Goal: Task Accomplishment & Management: Use online tool/utility

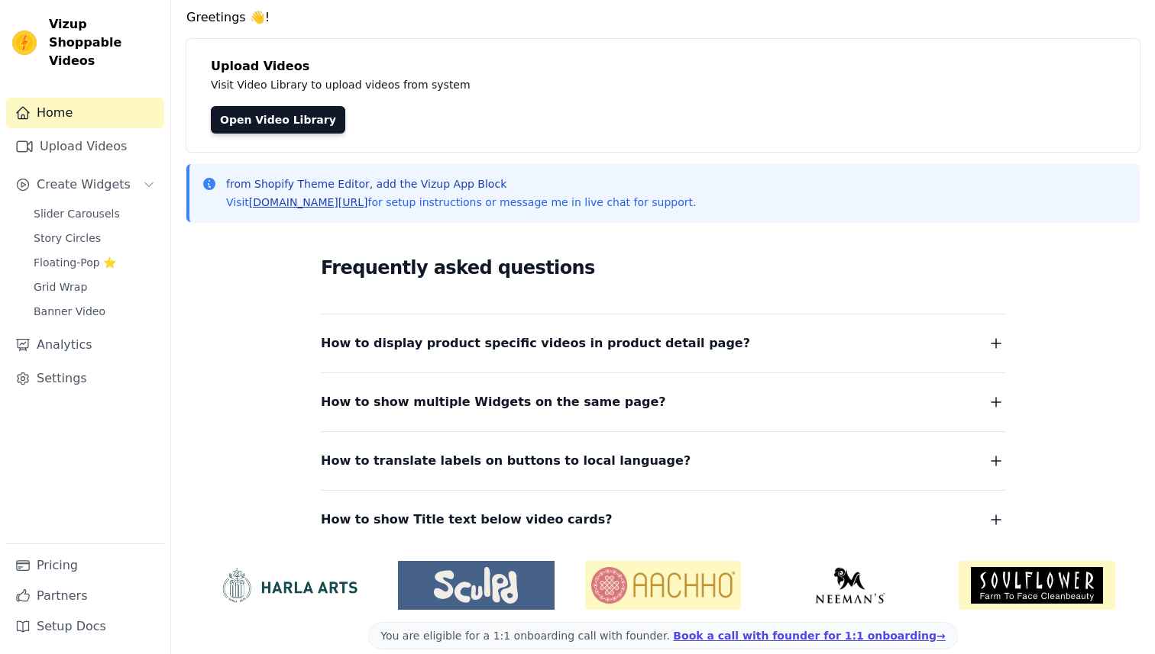
scroll to position [73, 0]
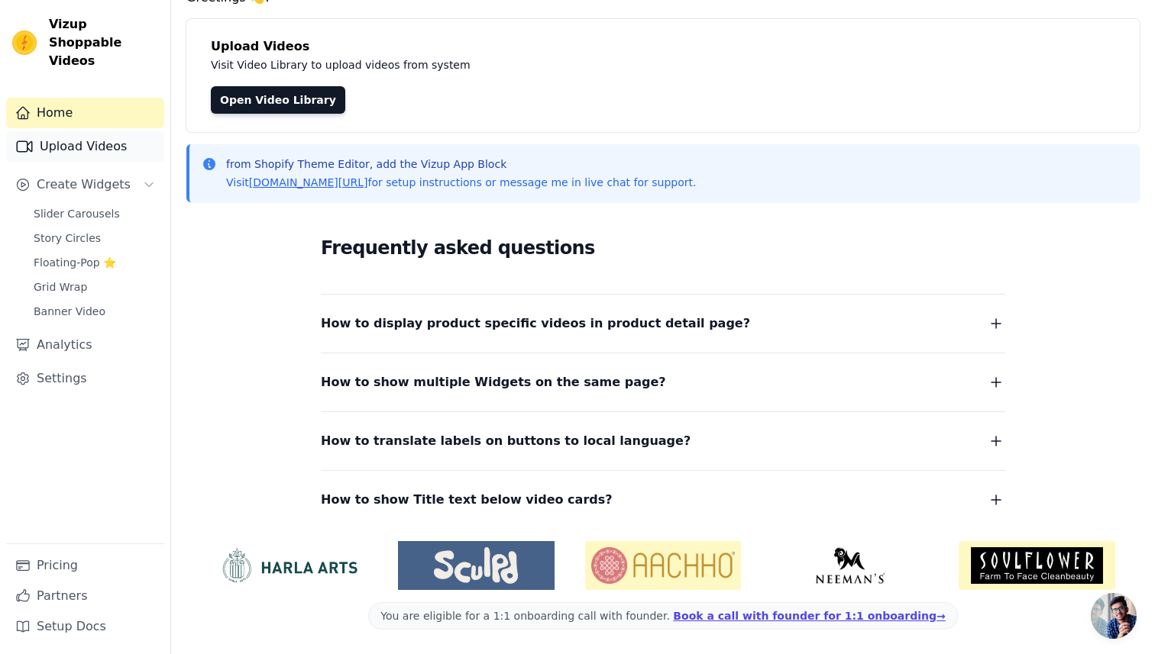
click at [75, 137] on link "Upload Videos" at bounding box center [85, 146] width 158 height 31
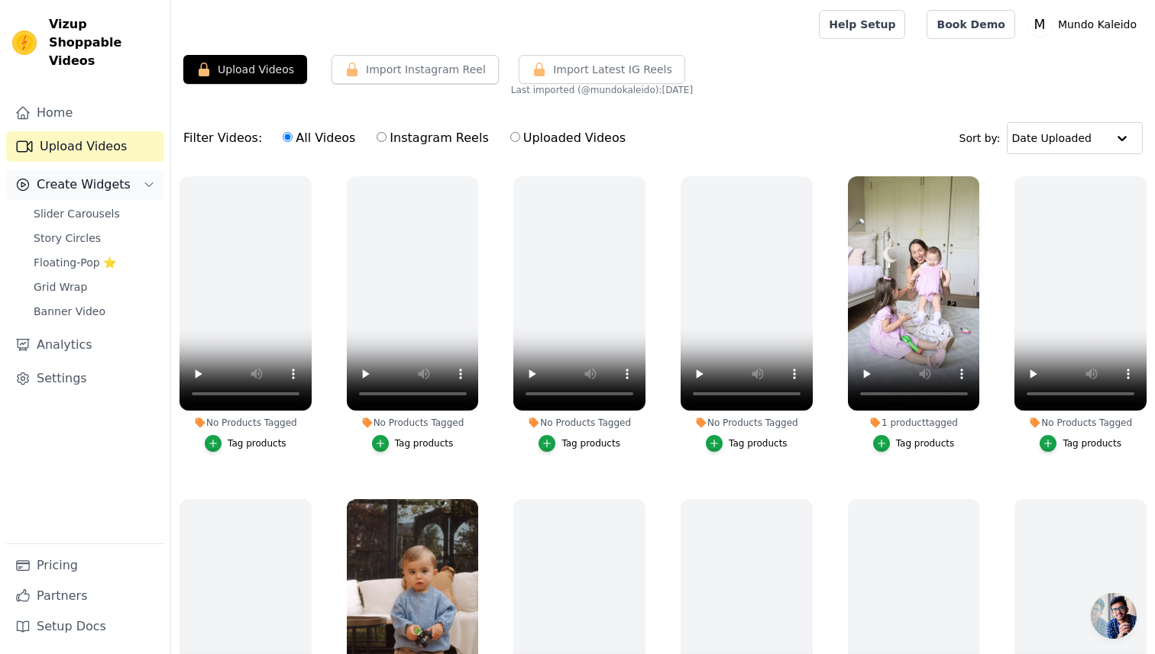
click at [82, 176] on span "Create Widgets" at bounding box center [84, 185] width 94 height 18
click at [89, 176] on span "Create Widgets" at bounding box center [84, 185] width 94 height 18
click at [63, 206] on span "Slider Carousels" at bounding box center [77, 213] width 86 height 15
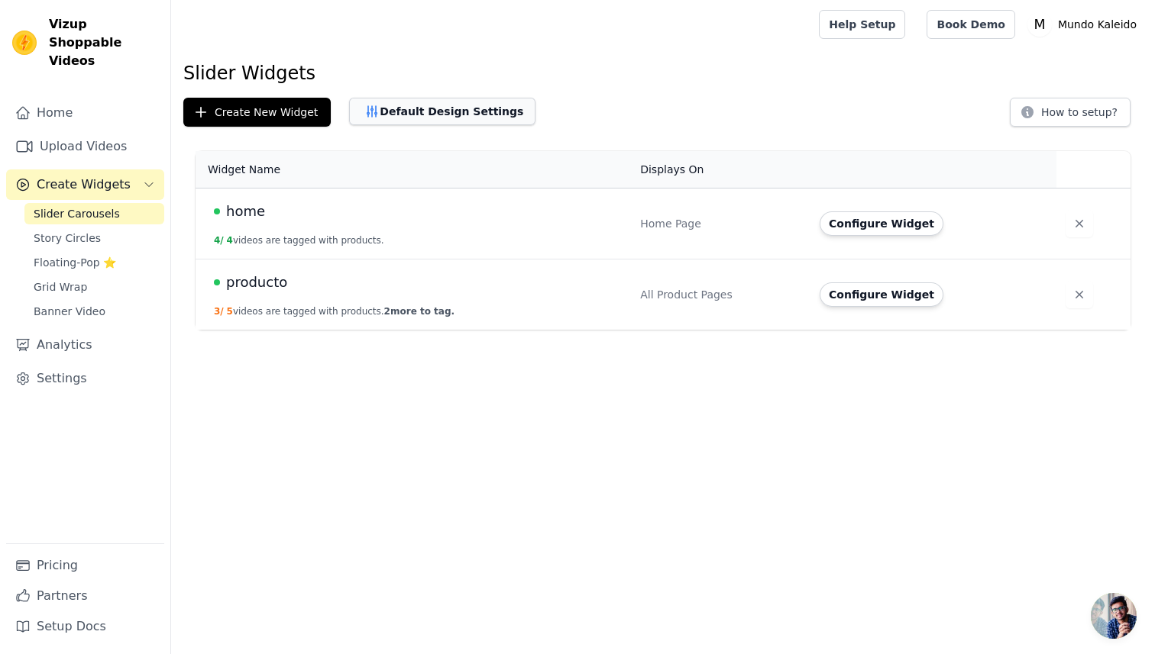
click at [457, 107] on button "Default Design Settings" at bounding box center [442, 111] width 186 height 27
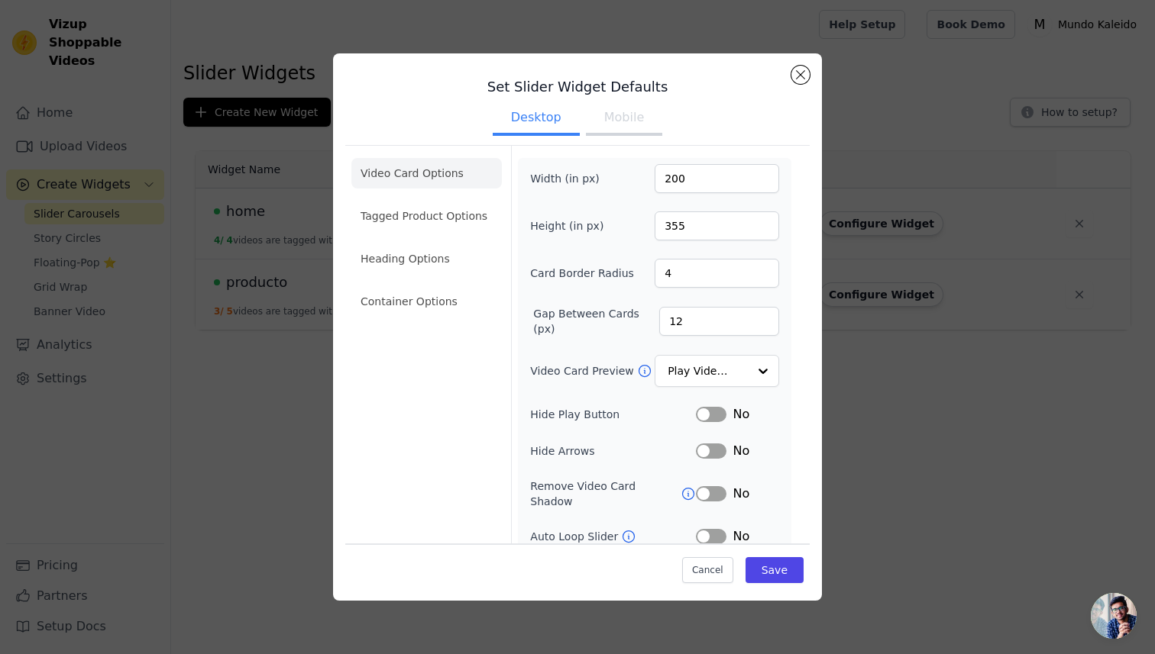
scroll to position [76, 0]
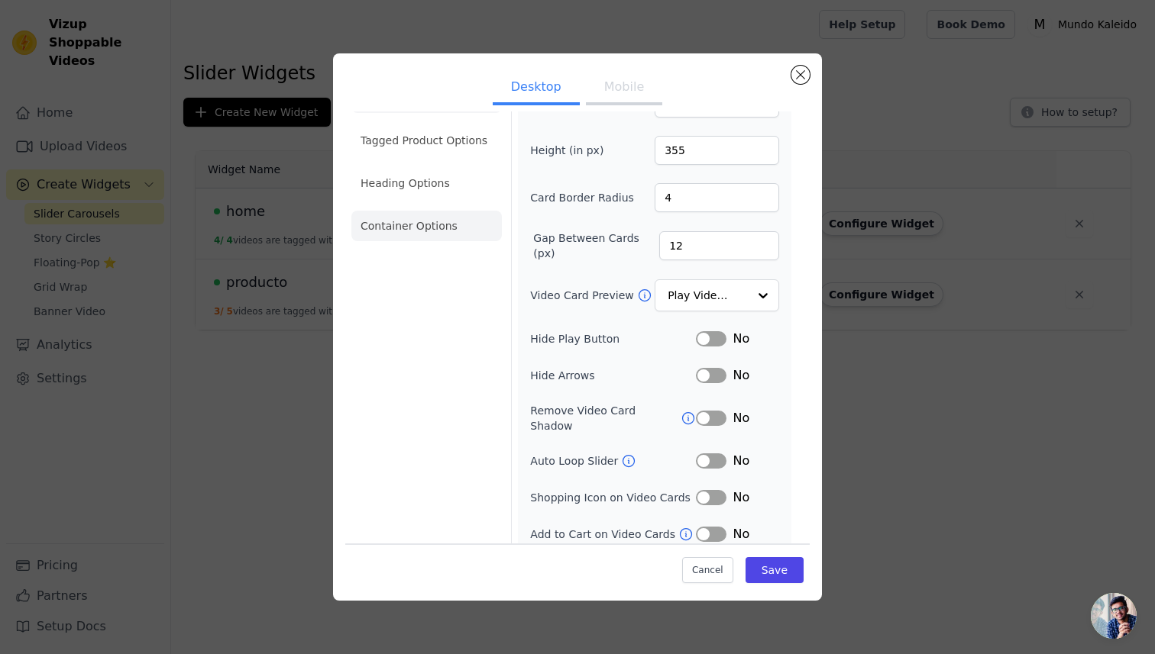
click at [456, 235] on li "Container Options" at bounding box center [426, 226] width 150 height 31
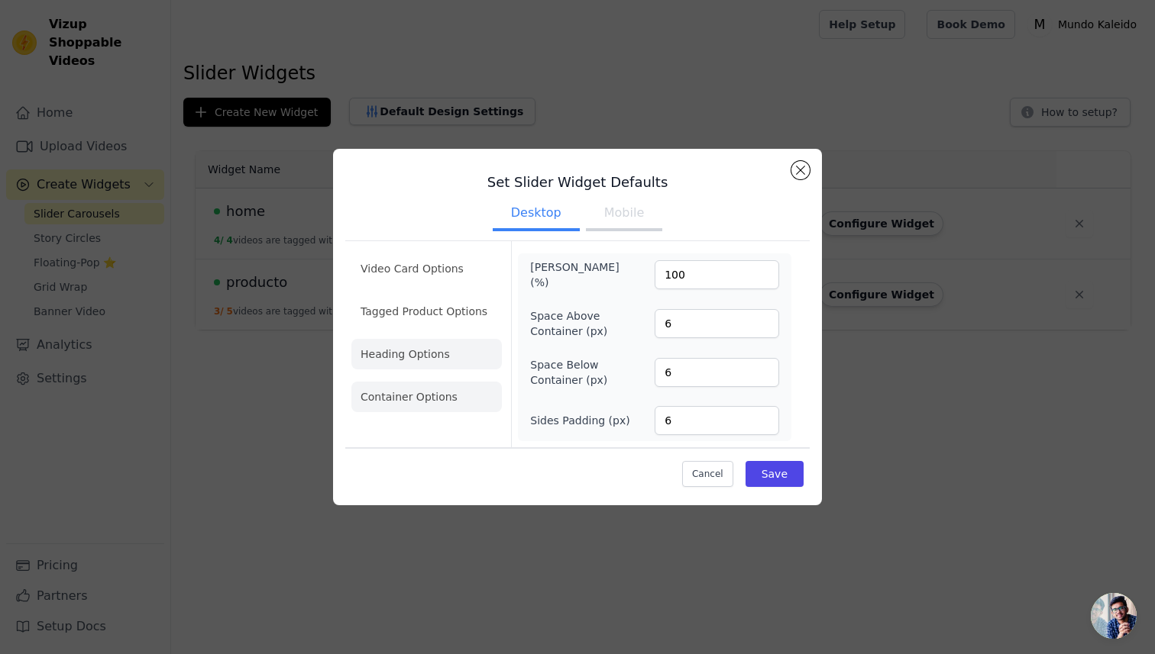
click at [415, 351] on li "Heading Options" at bounding box center [426, 354] width 150 height 31
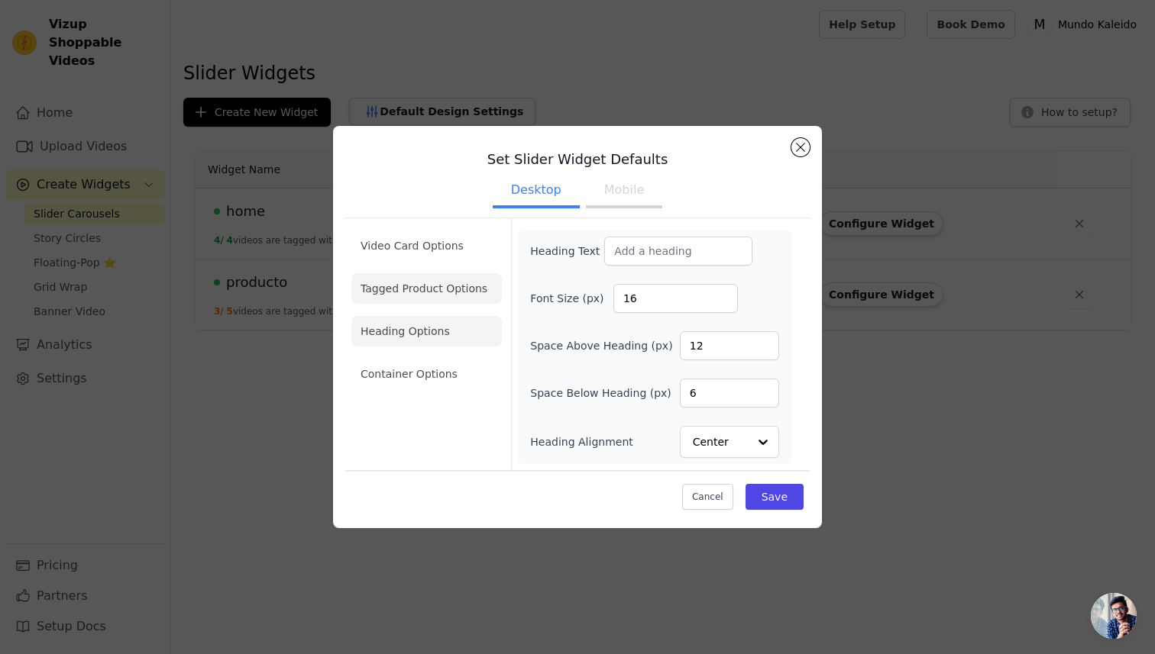
click at [425, 287] on li "Tagged Product Options" at bounding box center [426, 288] width 150 height 31
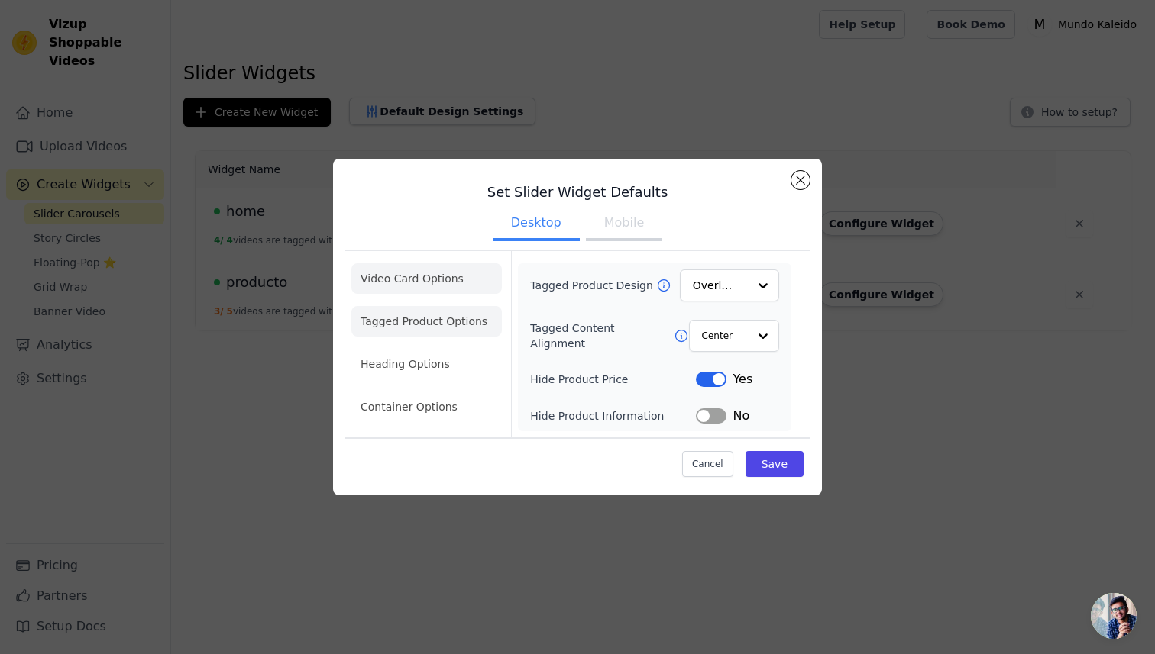
click at [425, 276] on li "Video Card Options" at bounding box center [426, 278] width 150 height 31
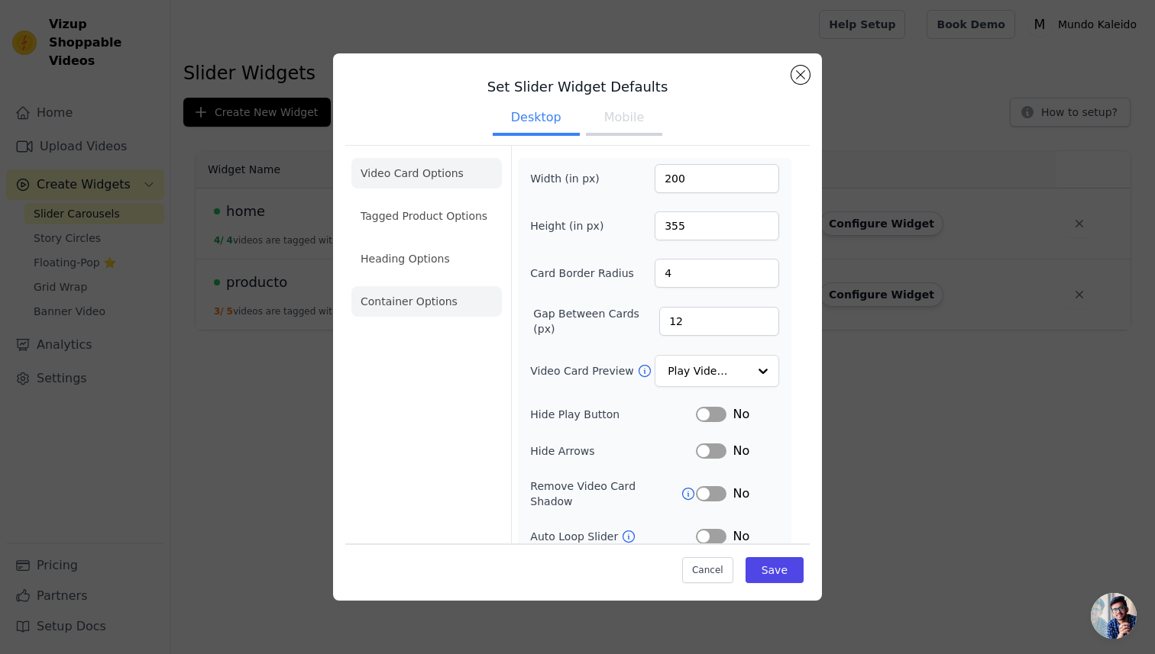
click at [444, 294] on li "Container Options" at bounding box center [426, 301] width 150 height 31
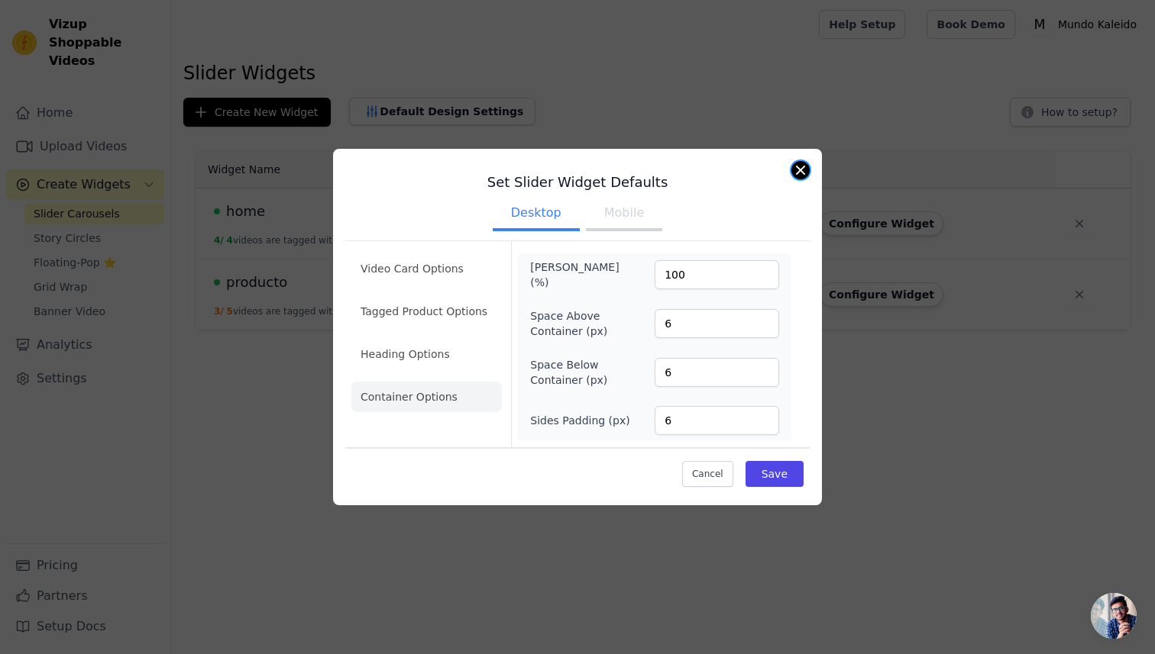
click at [803, 169] on button "Close modal" at bounding box center [800, 170] width 18 height 18
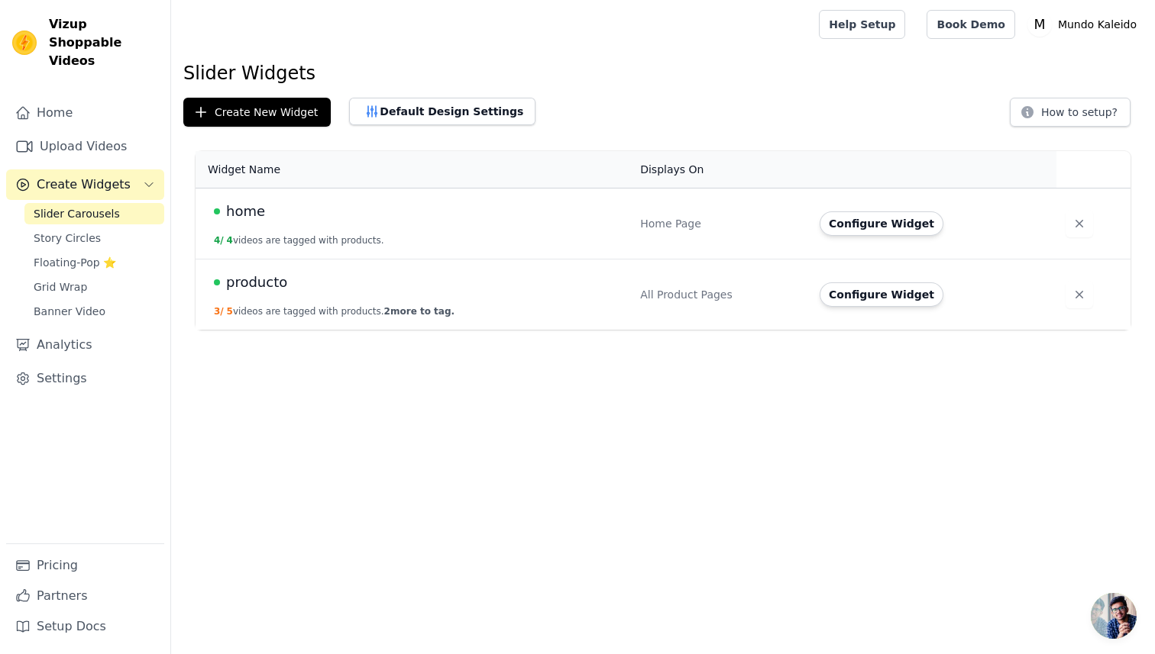
click at [331, 234] on button "4 / 4 videos are tagged with products." at bounding box center [299, 240] width 170 height 12
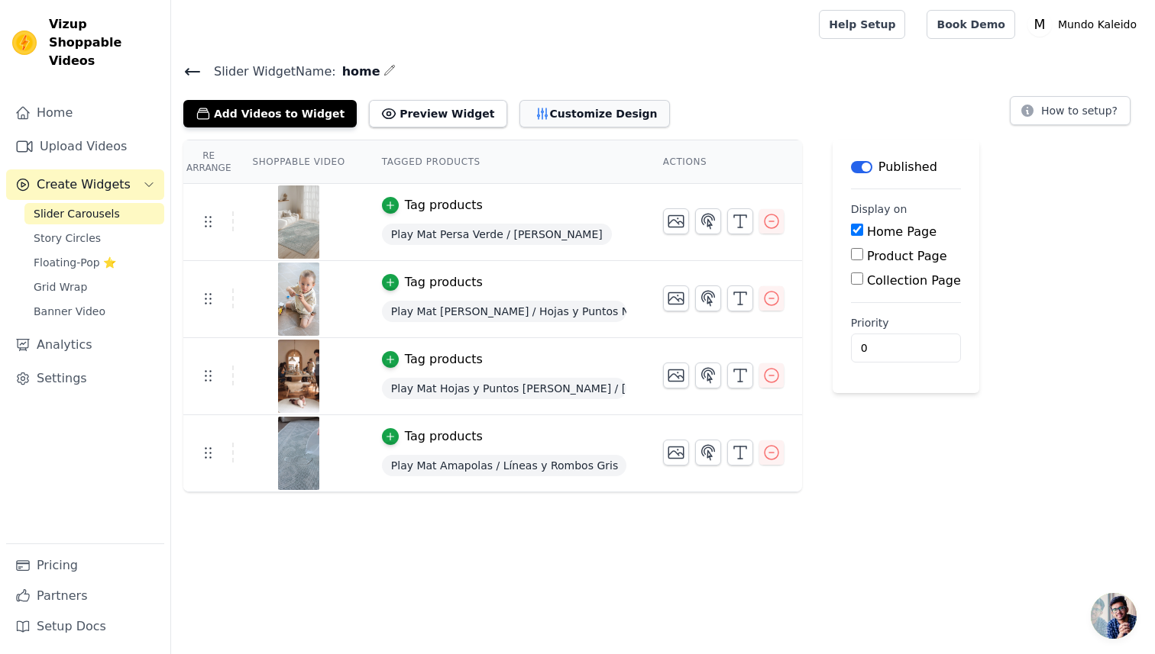
click at [544, 116] on button "Customize Design" at bounding box center [594, 113] width 150 height 27
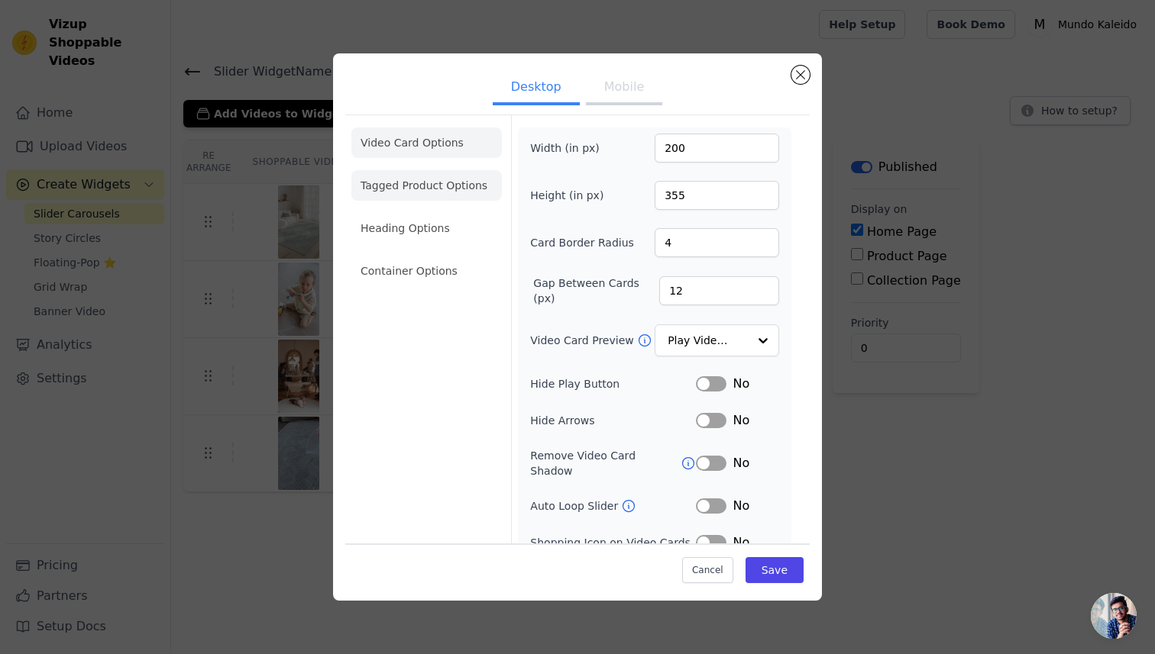
click at [409, 182] on li "Tagged Product Options" at bounding box center [426, 185] width 150 height 31
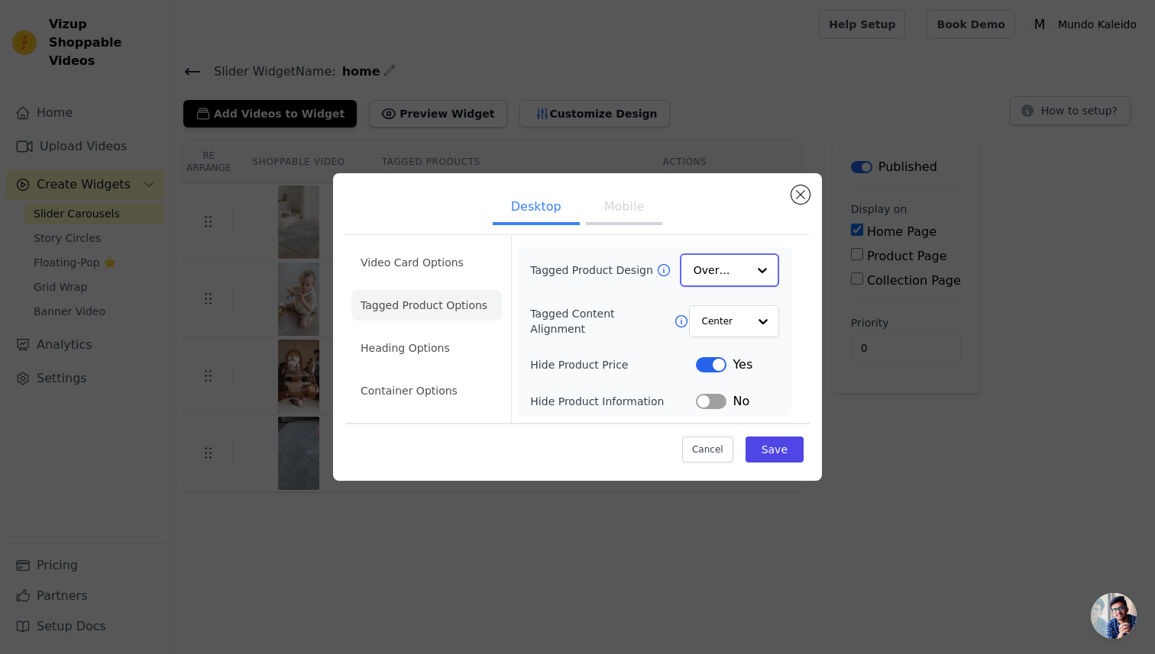
click at [756, 276] on div at bounding box center [762, 270] width 31 height 31
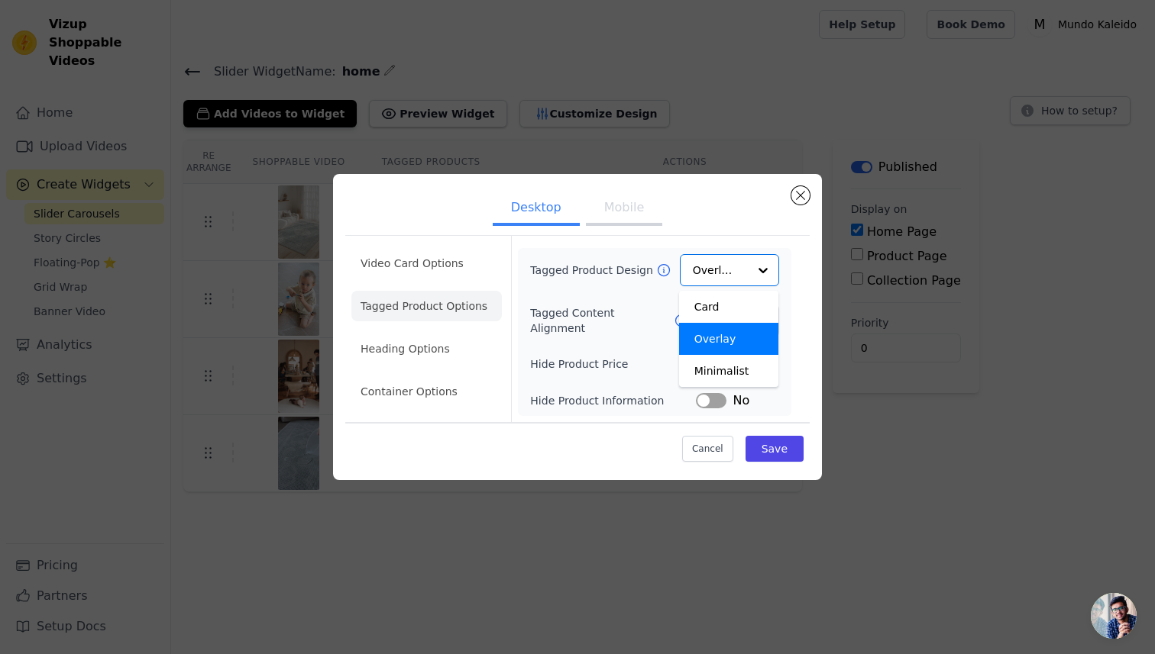
click at [667, 208] on ul "Desktop Mobile" at bounding box center [577, 209] width 464 height 46
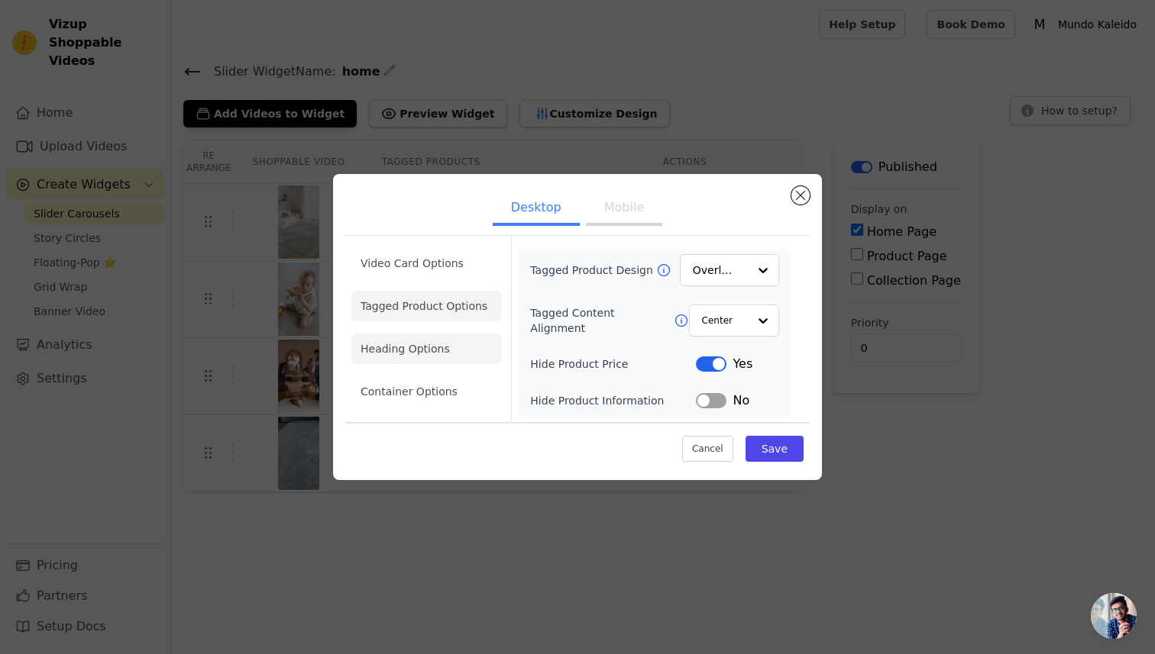
click at [424, 345] on li "Heading Options" at bounding box center [426, 349] width 150 height 31
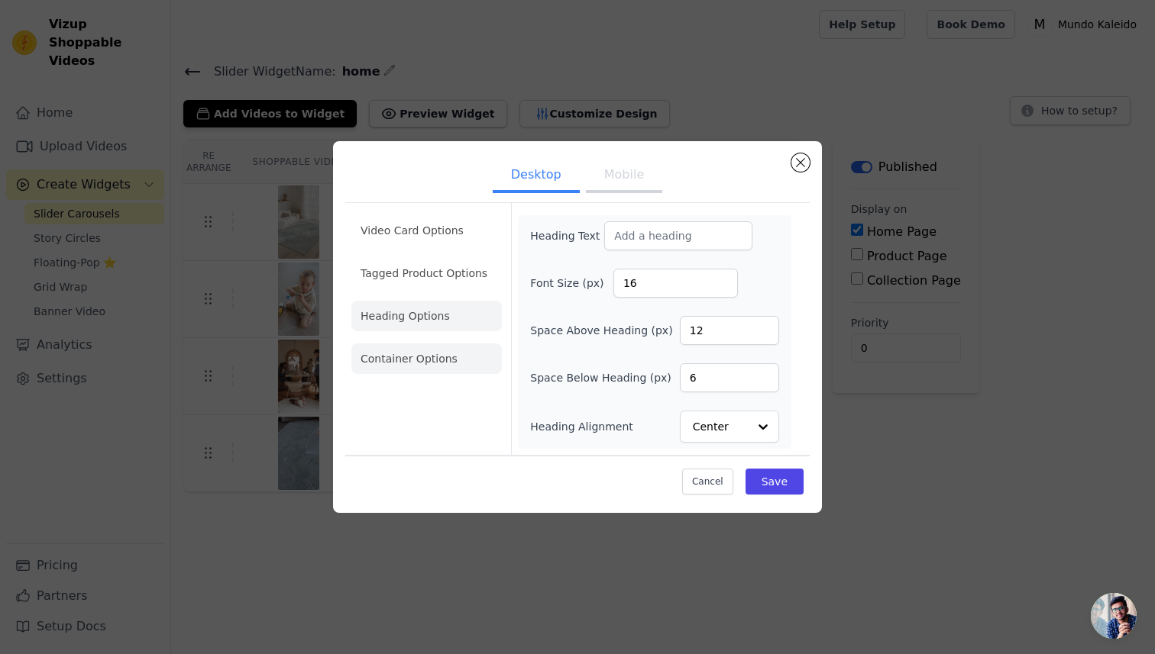
click at [434, 363] on li "Container Options" at bounding box center [426, 359] width 150 height 31
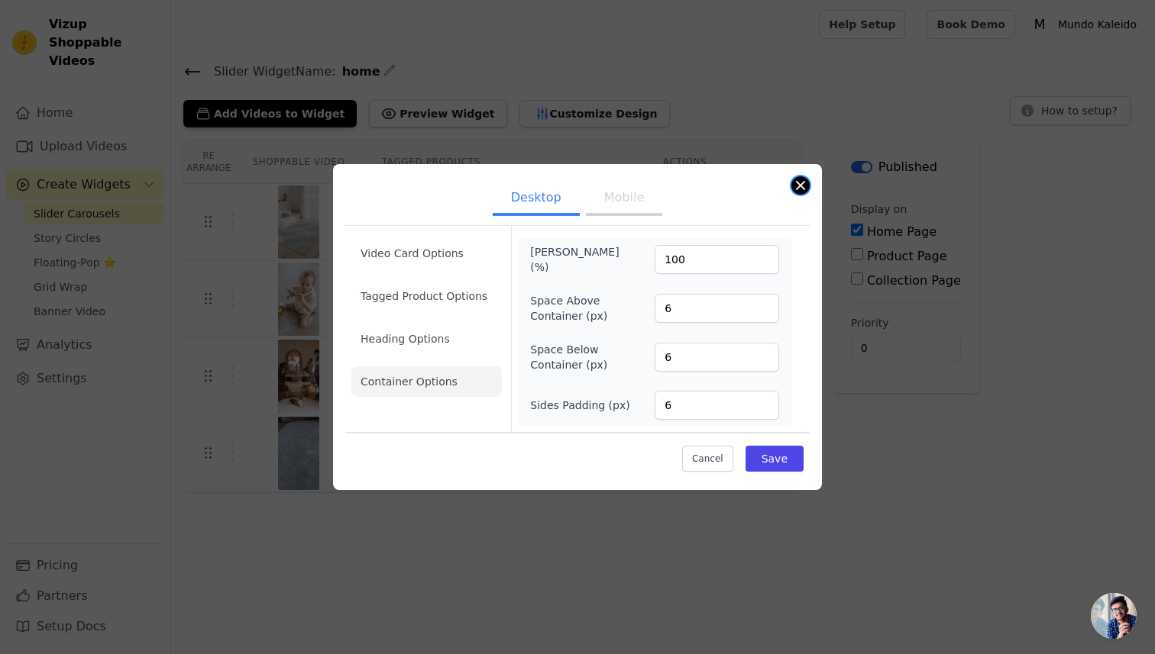
click at [801, 186] on button "Close modal" at bounding box center [800, 185] width 18 height 18
